Goal: Task Accomplishment & Management: Manage account settings

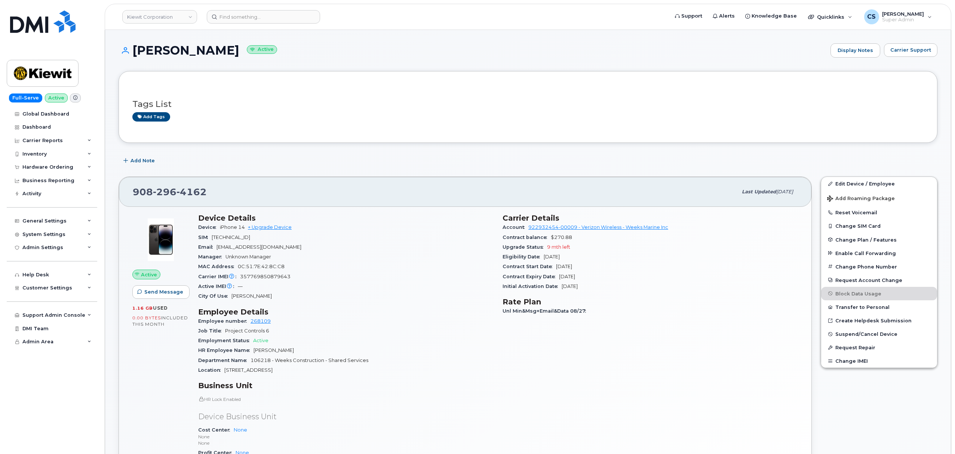
scroll to position [598, 0]
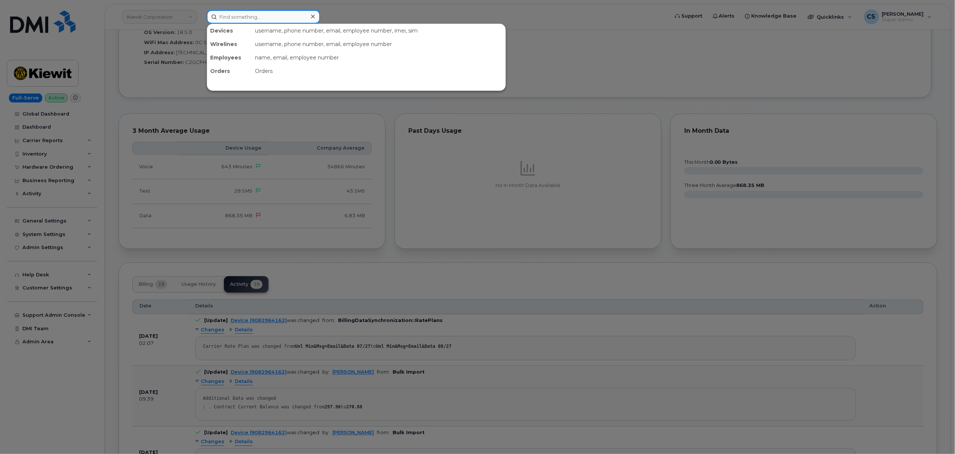
click at [254, 11] on input at bounding box center [263, 16] width 113 height 13
click at [255, 11] on input at bounding box center [263, 16] width 113 height 13
paste input "303-880-0073"
type input "303-880-0073"
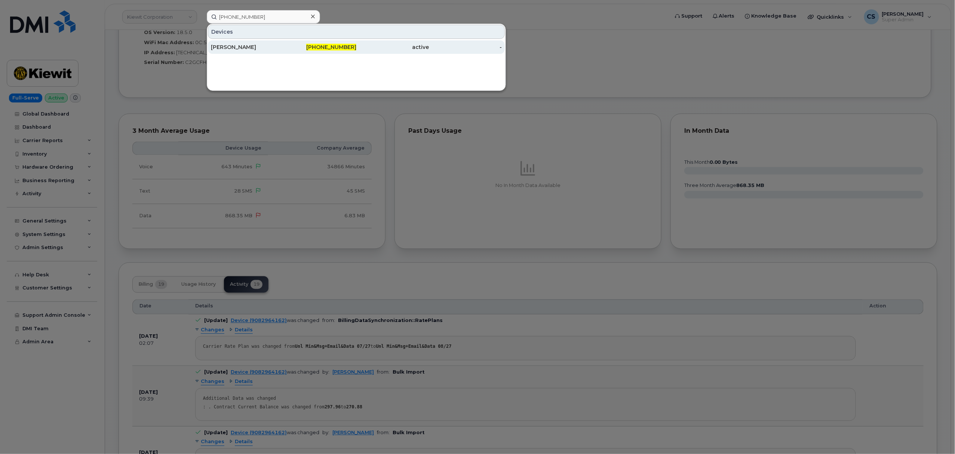
click at [225, 46] on div "[PERSON_NAME]" at bounding box center [247, 46] width 73 height 7
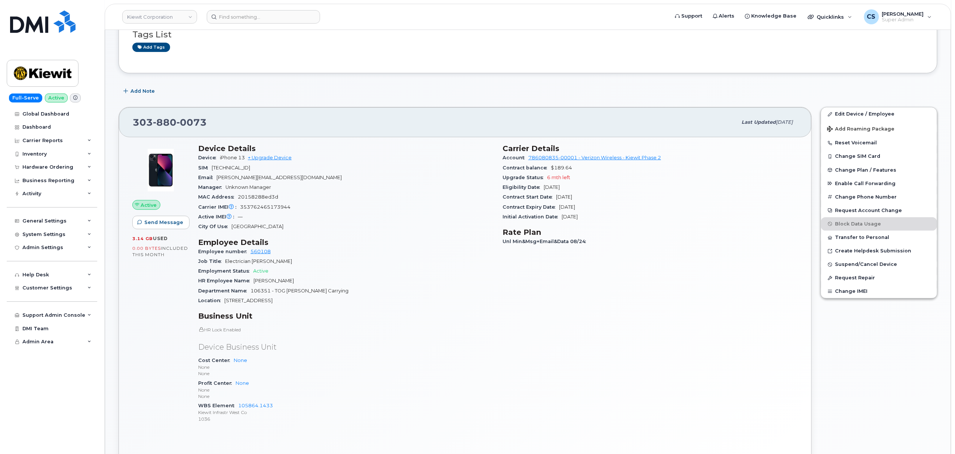
scroll to position [50, 0]
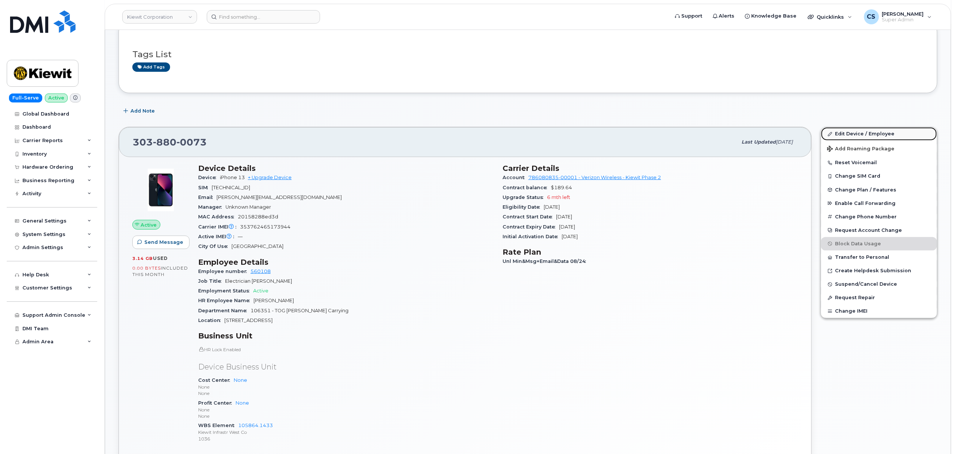
click at [872, 132] on link "Edit Device / Employee" at bounding box center [879, 133] width 116 height 13
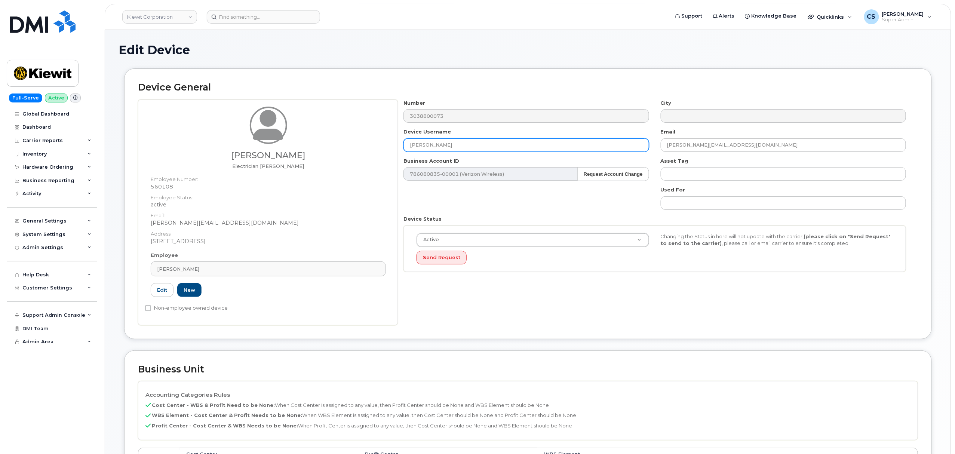
click at [461, 144] on input "[PERSON_NAME]" at bounding box center [525, 144] width 245 height 13
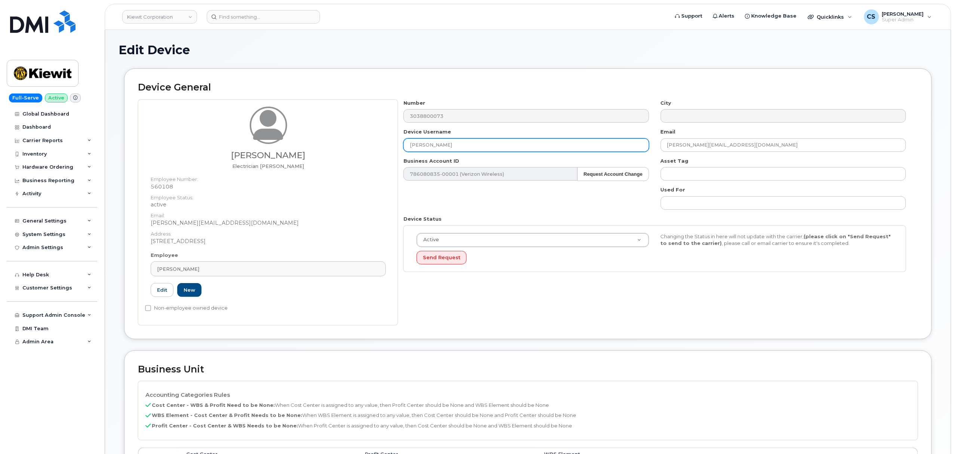
paste input "[PERSON_NAME]"
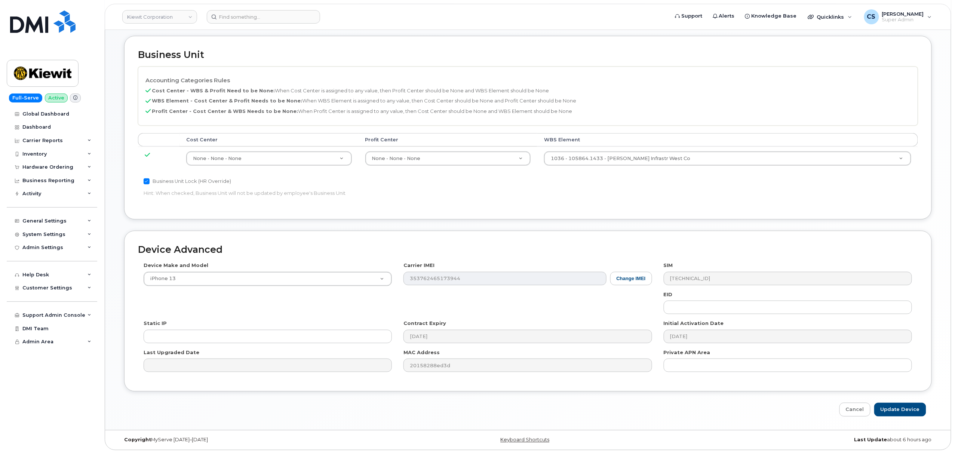
scroll to position [316, 0]
type input "Rodney Hernandez"
click at [895, 407] on input "Update Device" at bounding box center [900, 410] width 52 height 14
type input "Saving..."
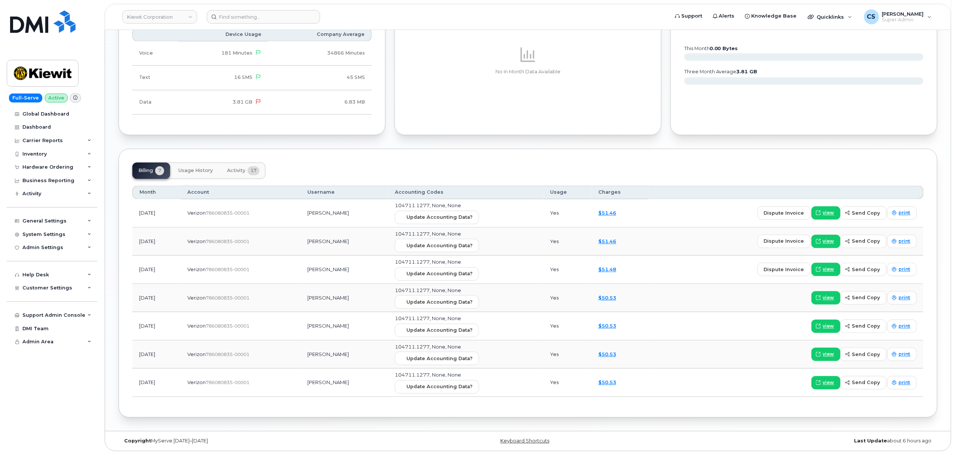
scroll to position [698, 0]
click at [234, 165] on button "Activity 17" at bounding box center [243, 170] width 44 height 16
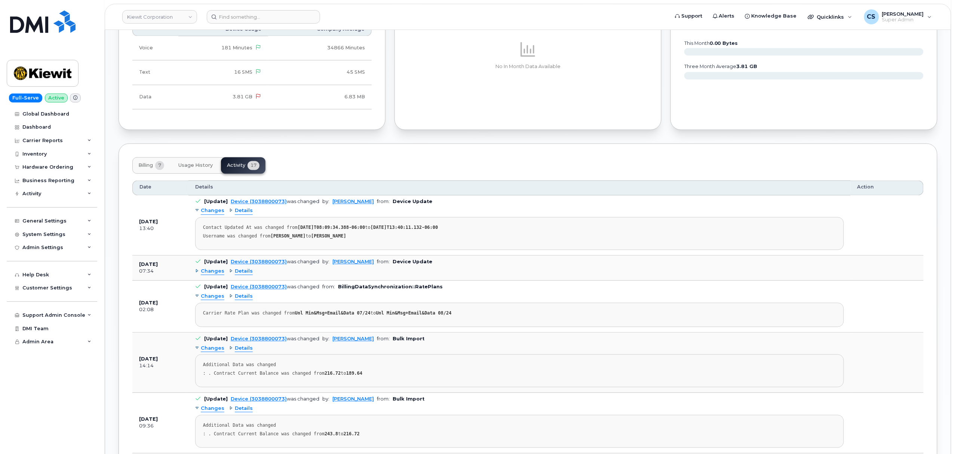
click at [209, 212] on span "Changes" at bounding box center [213, 211] width 24 height 7
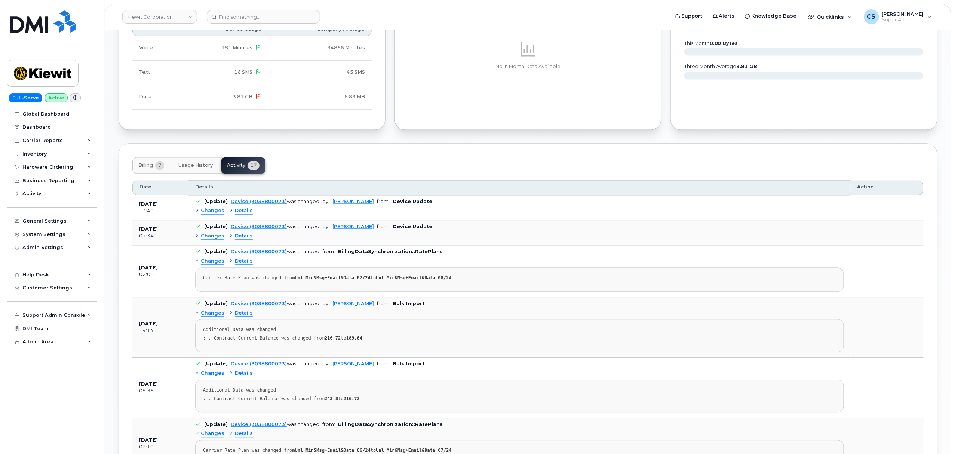
click at [209, 212] on span "Changes" at bounding box center [213, 211] width 24 height 7
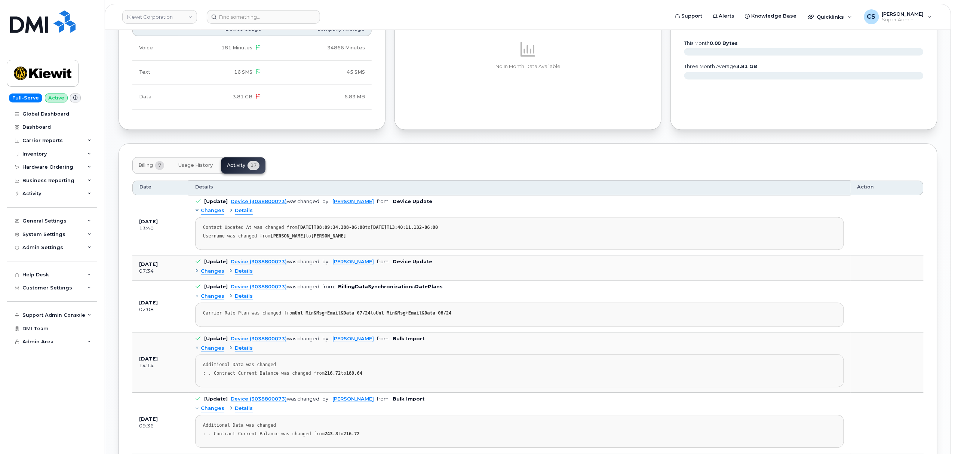
drag, startPoint x: 203, startPoint y: 225, endPoint x: 397, endPoint y: 242, distance: 195.2
click at [397, 242] on pre "Contact Updated At was changed from 2025-04-29T08:09:34.388-06:00 to 2025-09-09…" at bounding box center [519, 233] width 649 height 33
copy pre "Contact Updated At was changed from 2025-04-29T08:09:34.388-06:00 to 2025-09-09…"
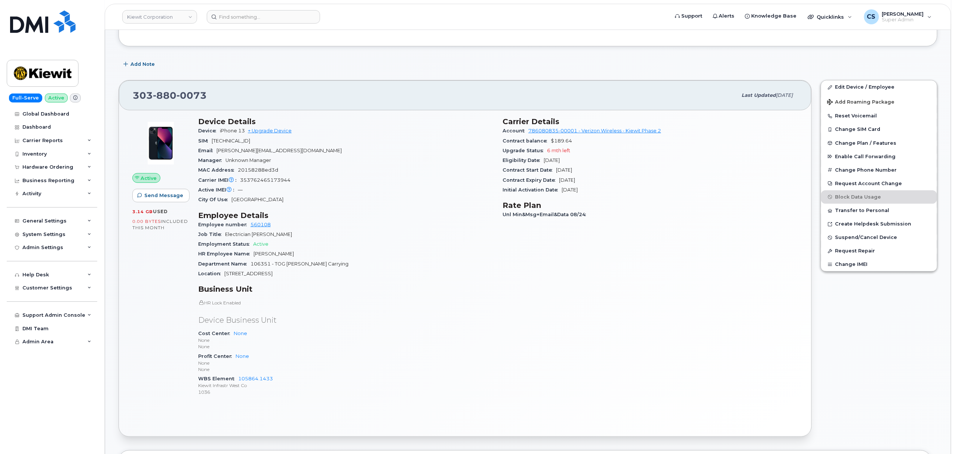
scroll to position [99, 0]
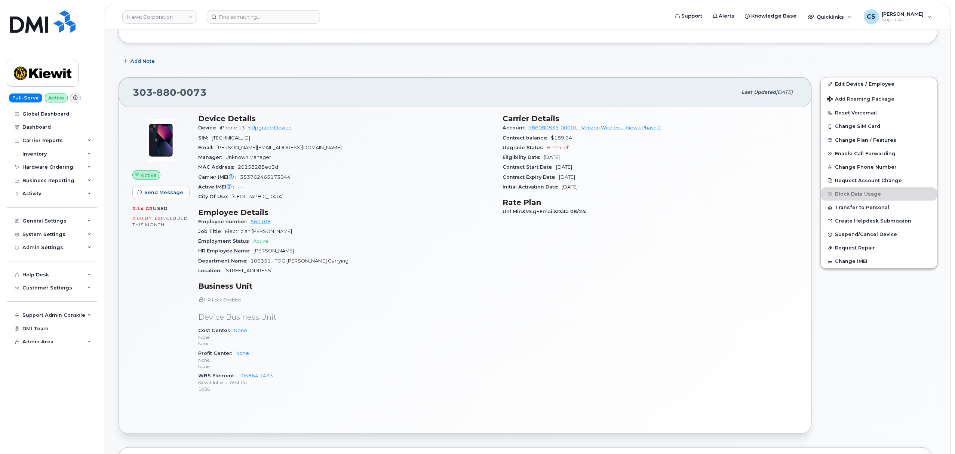
click at [126, 111] on div "Active Send Message 3.14 GB  used 0.00 Bytes  included this month Device Detail…" at bounding box center [465, 270] width 692 height 326
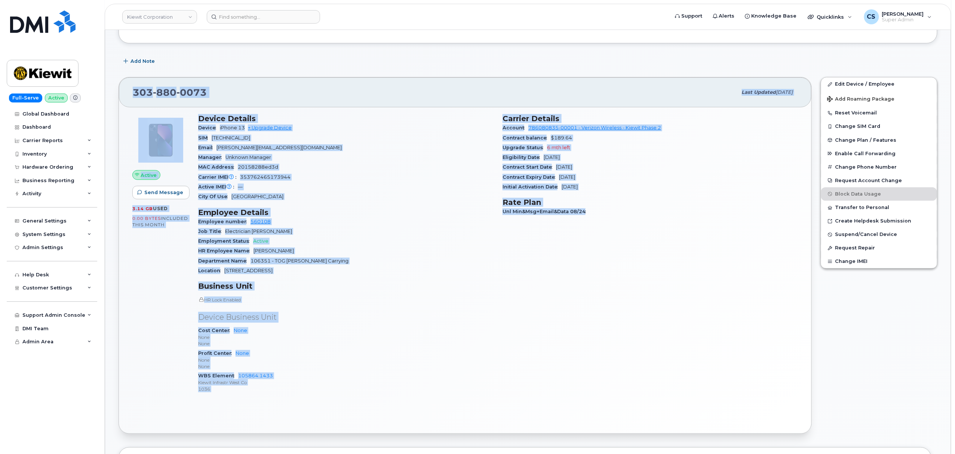
drag, startPoint x: 129, startPoint y: 84, endPoint x: 590, endPoint y: 344, distance: 529.3
click at [590, 344] on div "303 880 0073 Last updated Sep 09, 2025 Active Send Message 3.14 GB  used 0.00 B…" at bounding box center [465, 255] width 693 height 357
copy div "303 880 0073 Last updated Sep 09, 2025 Active Send Message 3.14 GB  used 0.00 B…"
click at [632, 333] on div "Carrier Details Account 786080835-00001 - Verizon Wireless - Kiewit Phase 2 Con…" at bounding box center [650, 257] width 304 height 294
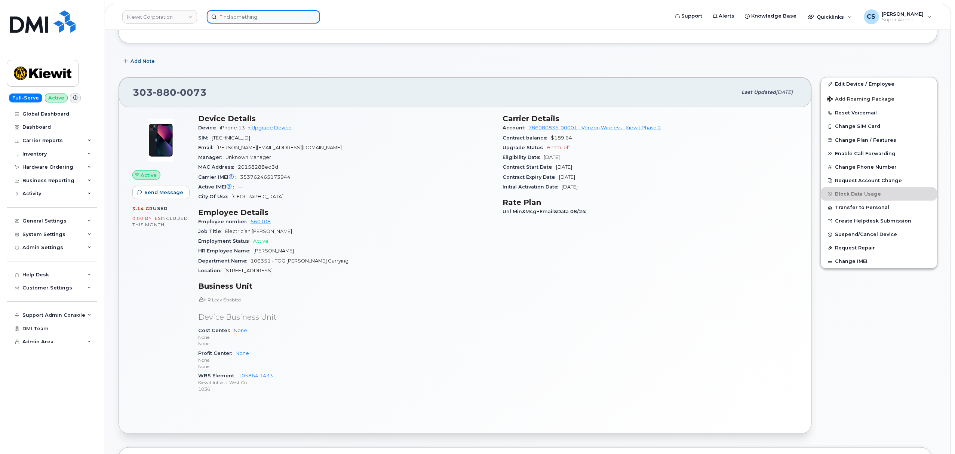
click at [279, 15] on input at bounding box center [263, 16] width 113 height 13
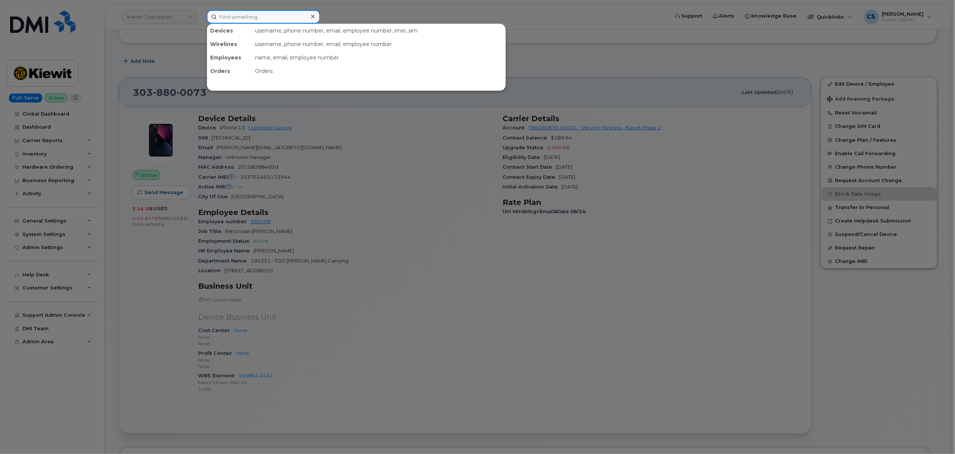
paste input "8329489381"
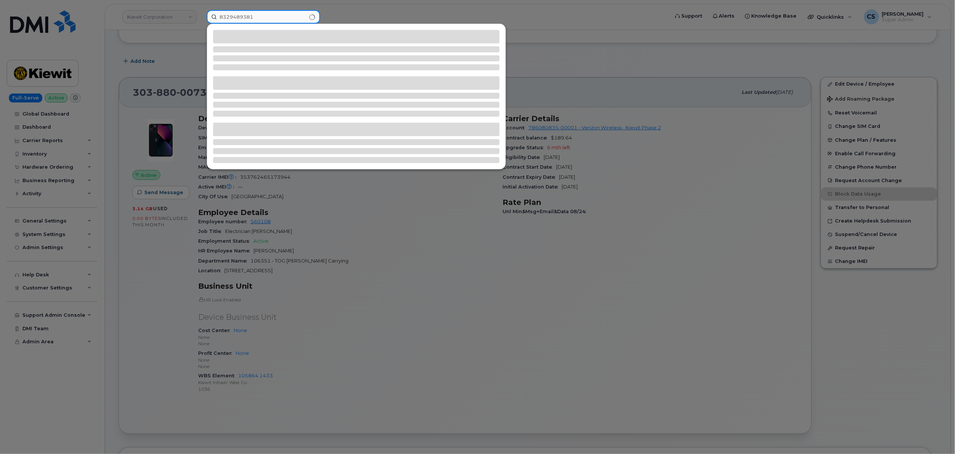
type input "8329489381"
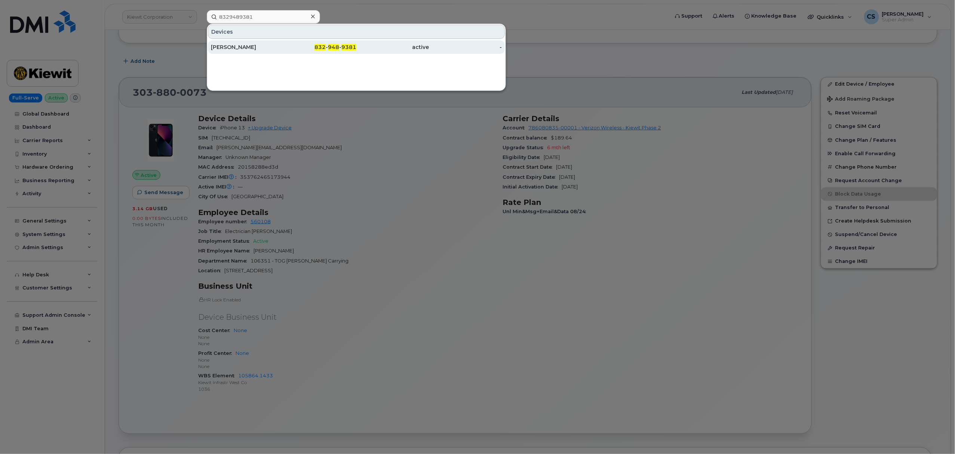
click at [224, 46] on div "[PERSON_NAME]" at bounding box center [247, 46] width 73 height 7
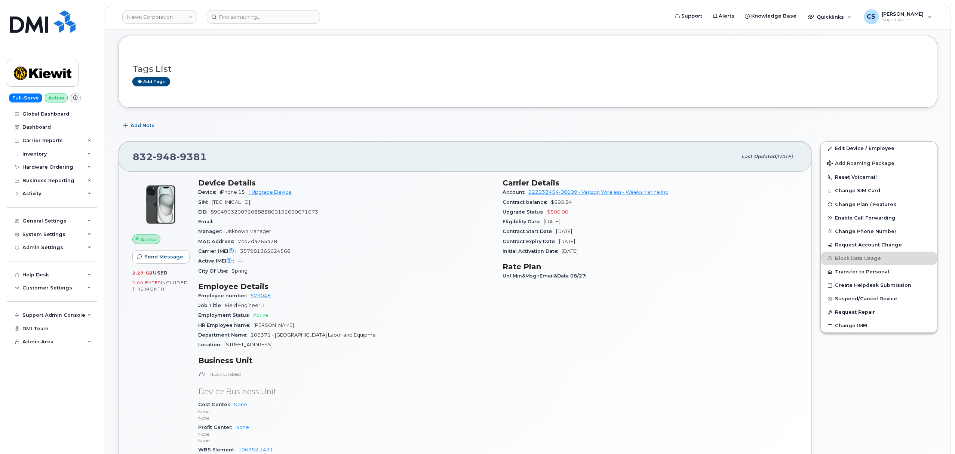
scroll to position [50, 0]
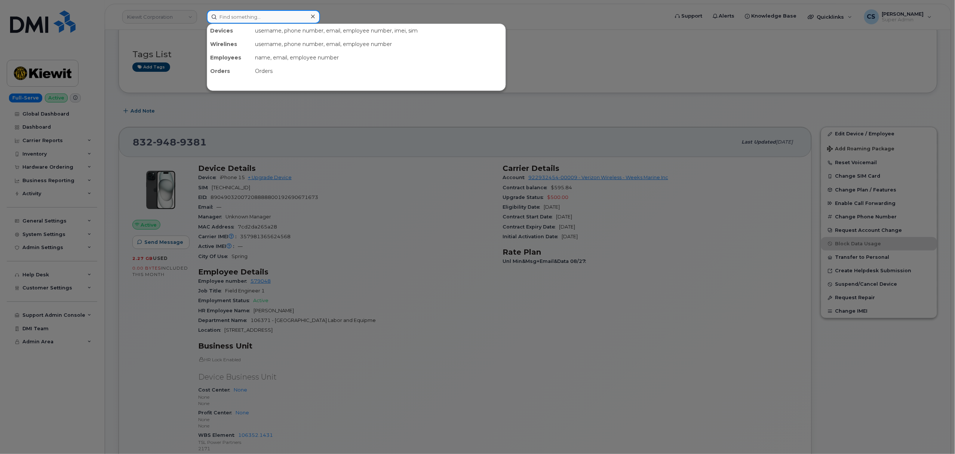
click at [250, 12] on input at bounding box center [263, 16] width 113 height 13
paste input "4805217146"
type input "4805217146"
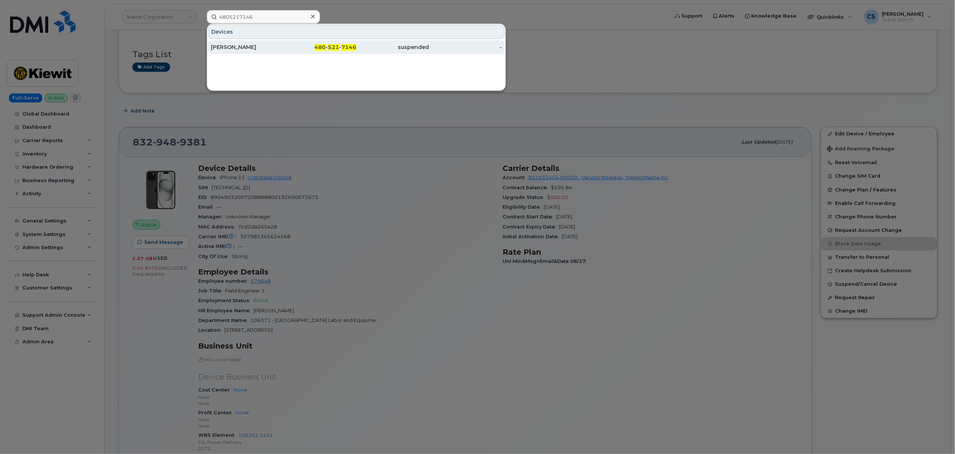
click at [325, 46] on span "480" at bounding box center [319, 47] width 11 height 7
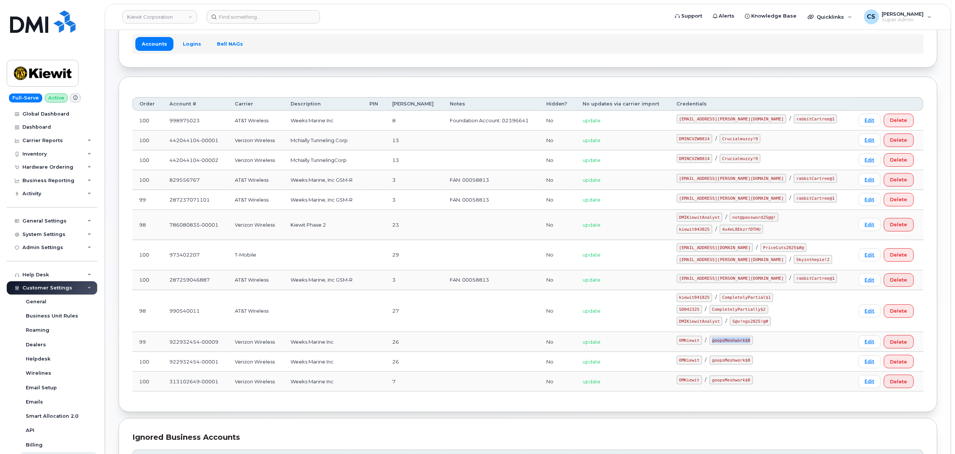
scroll to position [108, 0]
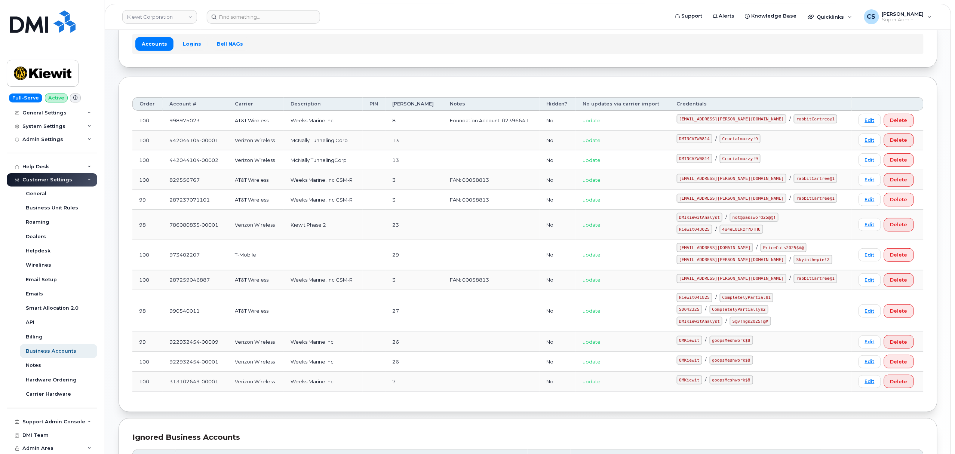
click at [712, 231] on code "kiewit043025" at bounding box center [695, 229] width 36 height 9
copy code "kiewit043025"
drag, startPoint x: 773, startPoint y: 232, endPoint x: 728, endPoint y: 226, distance: 45.3
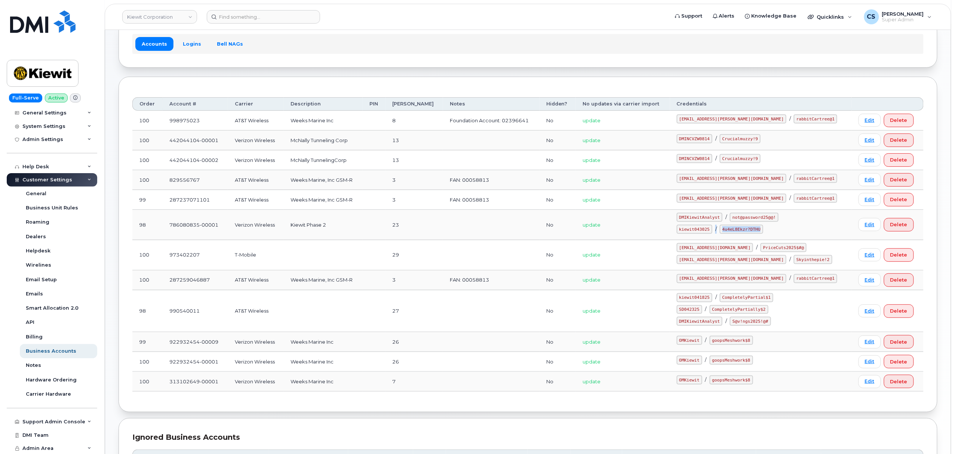
click at [728, 226] on td "DMIKiewitAnalyst / not@password25@@! kiewit043025 / 4u4eL8Ekzr?DTHU" at bounding box center [761, 225] width 182 height 30
click at [763, 231] on code "4u4eL8Ekzr?DTHU" at bounding box center [741, 229] width 43 height 9
drag, startPoint x: 773, startPoint y: 231, endPoint x: 738, endPoint y: 228, distance: 34.6
click at [738, 228] on code "4u4eL8Ekzr?DTHU" at bounding box center [741, 229] width 43 height 9
copy code "4u4eL8Ekzr?DTHU"
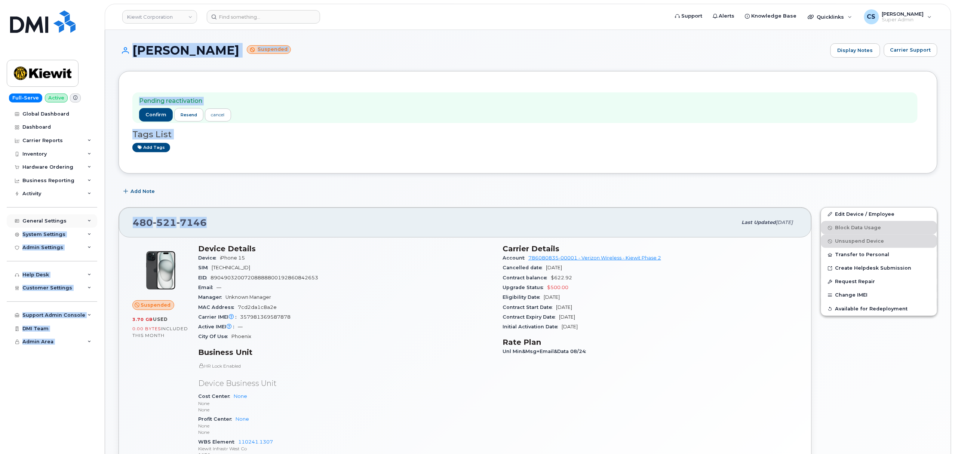
drag, startPoint x: 206, startPoint y: 221, endPoint x: 78, endPoint y: 216, distance: 128.0
click at [222, 220] on div "480 521 7146" at bounding box center [435, 223] width 605 height 16
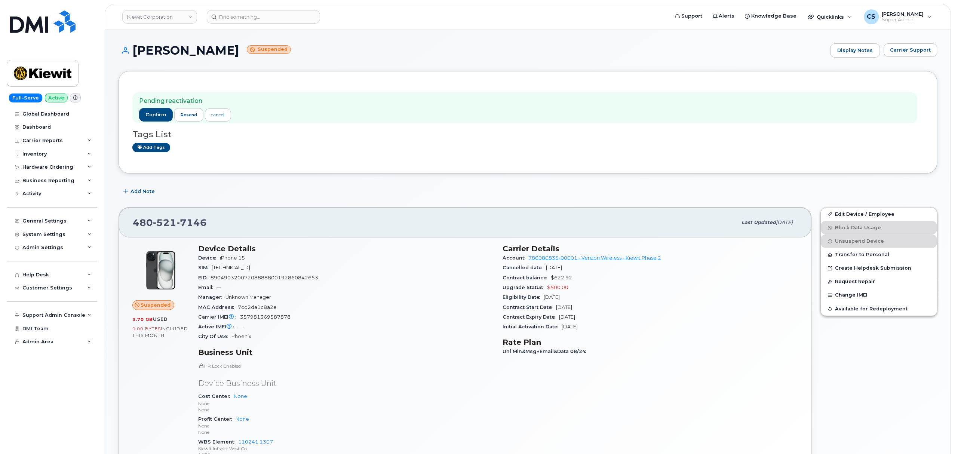
click at [219, 217] on div "480 521 7146" at bounding box center [435, 223] width 605 height 16
drag, startPoint x: 207, startPoint y: 221, endPoint x: 133, endPoint y: 221, distance: 73.7
click at [133, 222] on div "480 521 7146" at bounding box center [435, 223] width 605 height 16
copy span "480 521 7146"
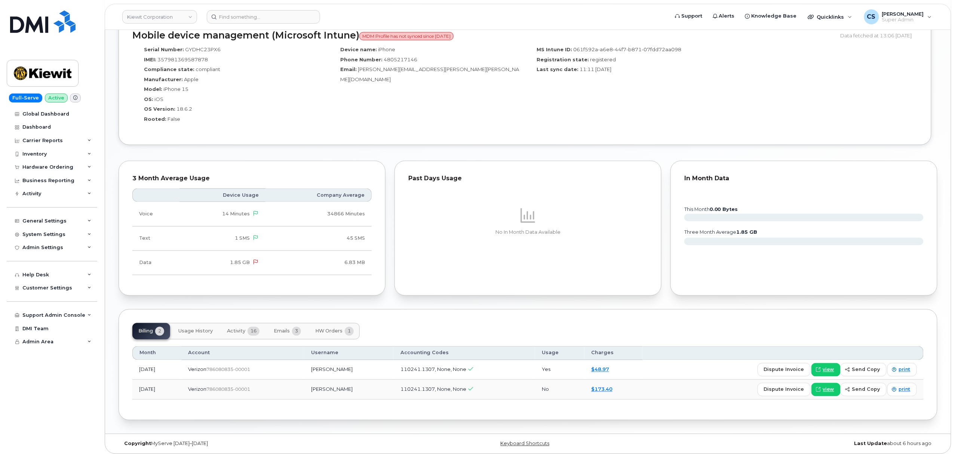
scroll to position [506, 0]
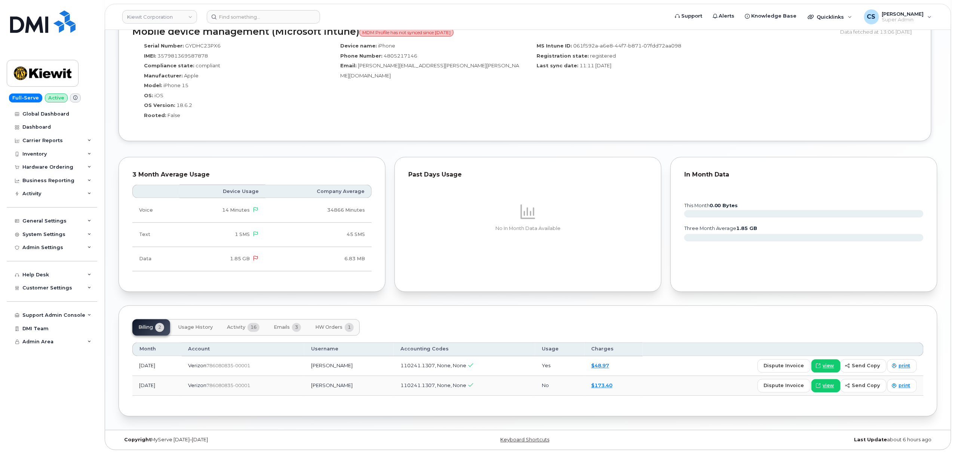
click at [237, 327] on span "Activity" at bounding box center [236, 328] width 18 height 6
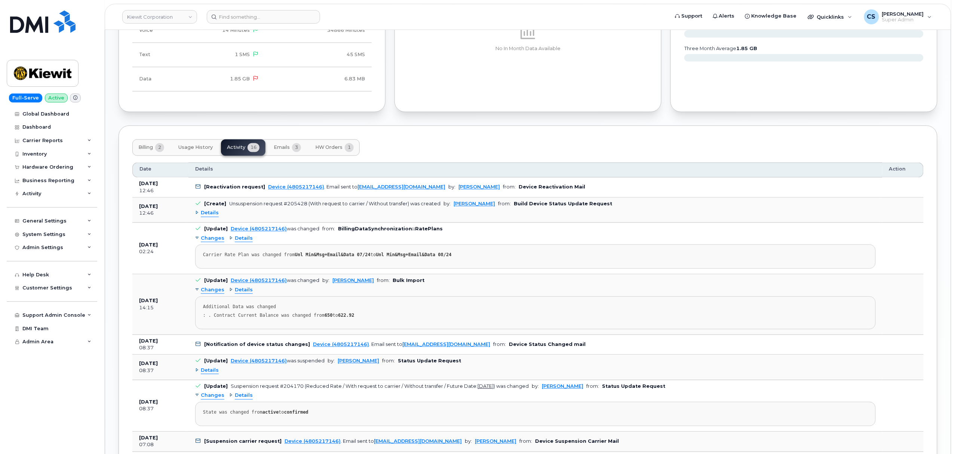
scroll to position [705, 0]
